Goal: Task Accomplishment & Management: Manage account settings

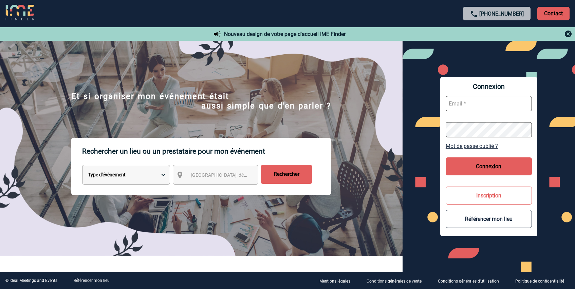
click at [478, 107] on input "text" at bounding box center [488, 103] width 86 height 15
type input "strike@bowlingsympas.com"
click at [488, 167] on button "Connexion" at bounding box center [488, 166] width 86 height 18
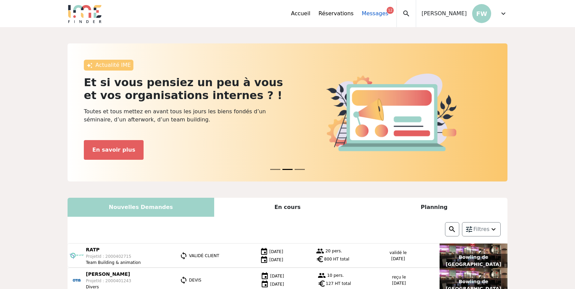
click at [388, 12] on link "Messages 12" at bounding box center [375, 13] width 26 height 8
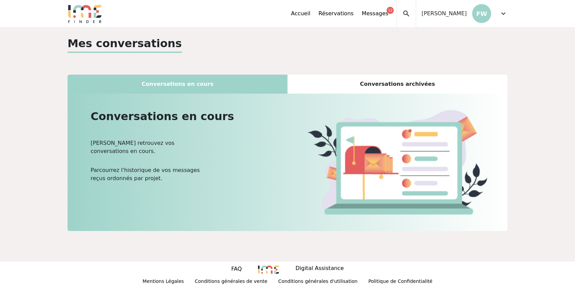
click at [385, 82] on div "Conversations archivées" at bounding box center [397, 84] width 220 height 19
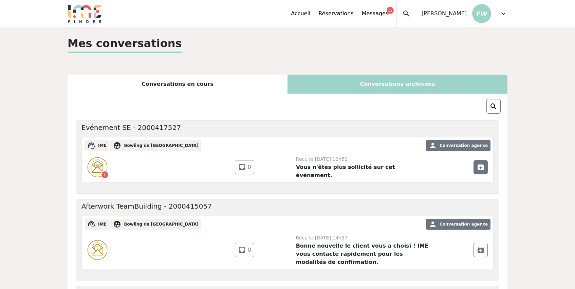
click at [480, 166] on span "unarchive" at bounding box center [480, 167] width 8 height 8
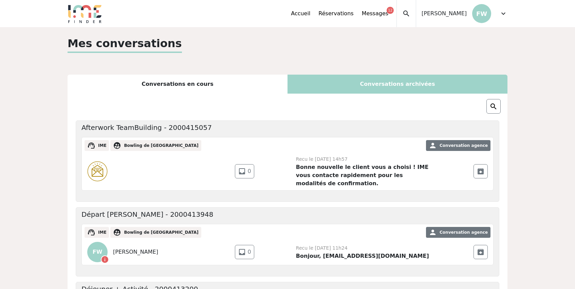
click at [451, 15] on span "[PERSON_NAME]" at bounding box center [443, 13] width 45 height 8
click at [503, 12] on span "expand_more" at bounding box center [503, 13] width 8 height 8
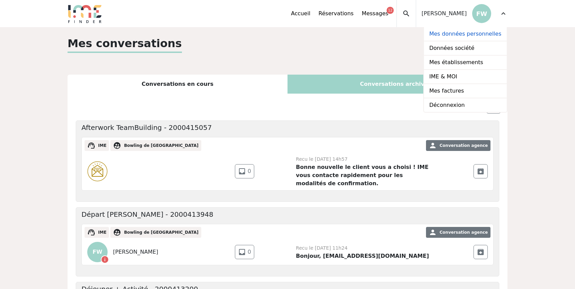
click at [458, 34] on link "Mes données personnelles" at bounding box center [465, 34] width 83 height 14
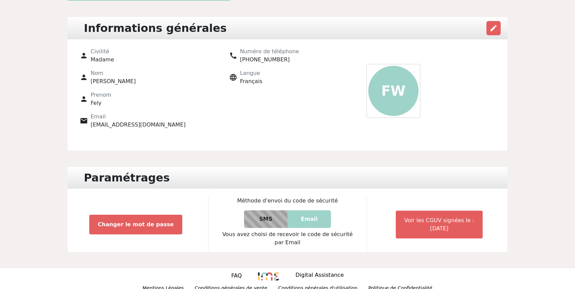
scroll to position [61, 0]
click at [398, 103] on p "FW" at bounding box center [393, 90] width 50 height 50
click at [494, 31] on span "edit" at bounding box center [493, 28] width 8 height 8
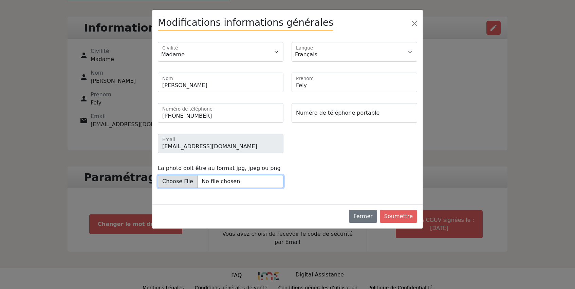
click at [192, 182] on input "La photo doit être au format jpg, jpeg ou png" at bounding box center [221, 181] width 126 height 13
type input "C:\fakepath\logo-mail-bleu.gif"
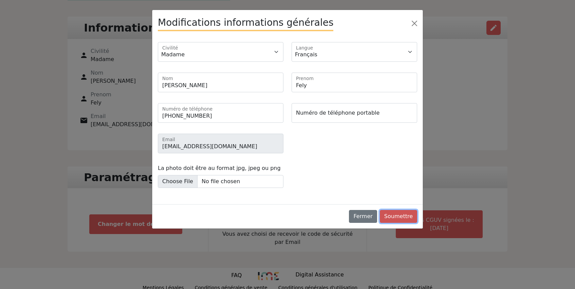
click at [393, 217] on button "Soumettre" at bounding box center [398, 216] width 37 height 13
click at [395, 214] on button "Soumettre" at bounding box center [398, 216] width 37 height 13
click at [365, 219] on button "Fermer" at bounding box center [363, 216] width 28 height 13
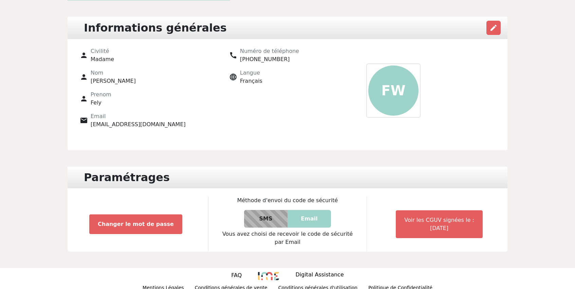
scroll to position [67, 0]
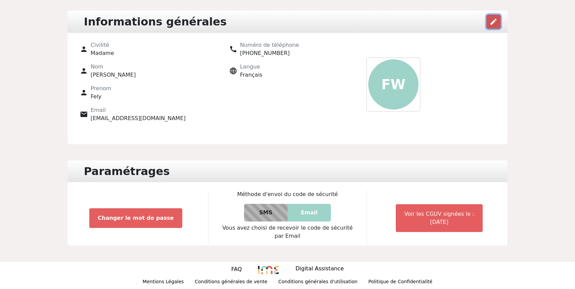
click at [491, 23] on span "edit" at bounding box center [493, 22] width 8 height 8
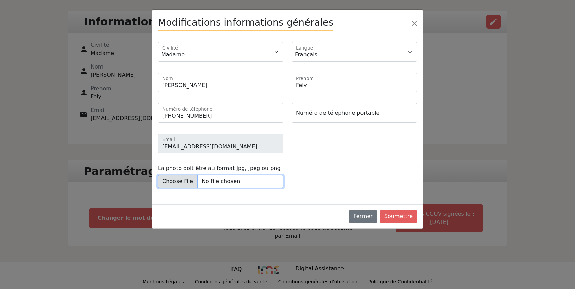
click at [194, 180] on input "La photo doit être au format jpg, jpeg ou png" at bounding box center [221, 181] width 126 height 13
type input "C:\fakepath\logo-640x480-bleu.jpg"
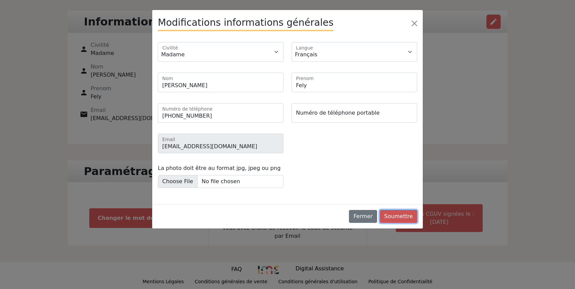
click at [400, 217] on button "Soumettre" at bounding box center [398, 216] width 37 height 13
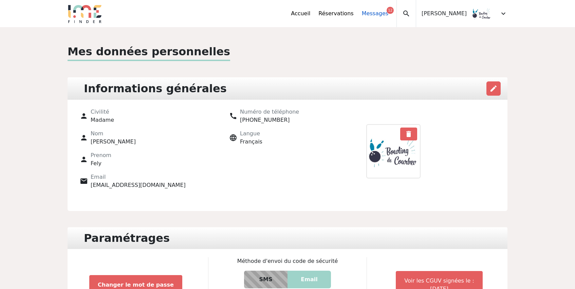
click at [379, 13] on link "Messages 12" at bounding box center [375, 13] width 26 height 8
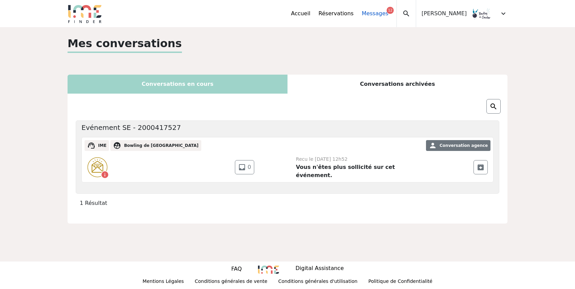
click at [381, 12] on link "Messages 12" at bounding box center [375, 13] width 26 height 8
click at [346, 13] on link "Réservations" at bounding box center [335, 13] width 35 height 8
